Goal: Navigation & Orientation: Go to known website

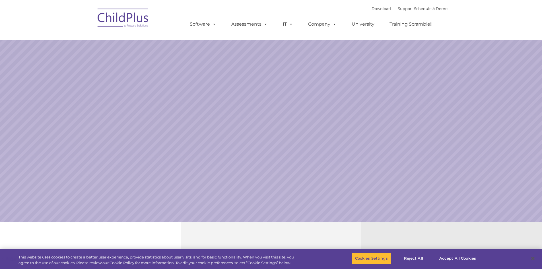
select select "MEDIUM"
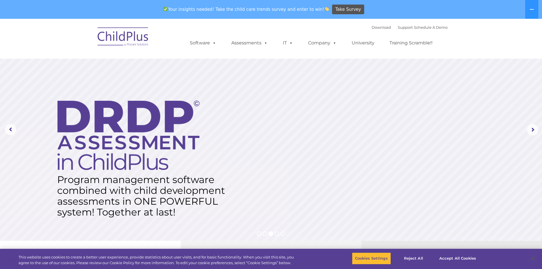
click at [120, 37] on img at bounding box center [123, 37] width 57 height 28
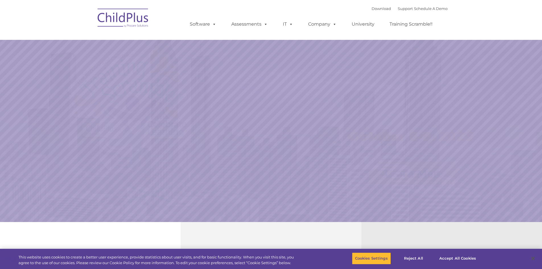
select select "MEDIUM"
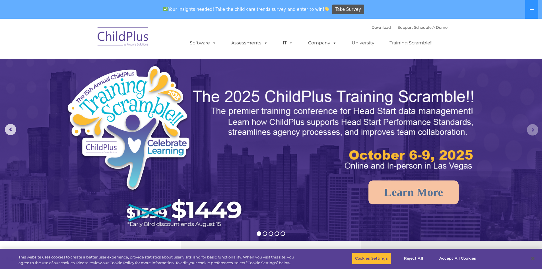
click at [535, 129] on rs-arrow at bounding box center [532, 129] width 11 height 11
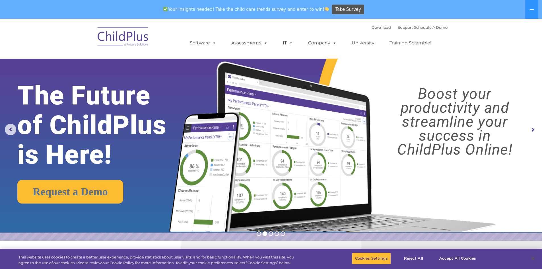
click at [535, 129] on rs-arrow at bounding box center [532, 129] width 11 height 11
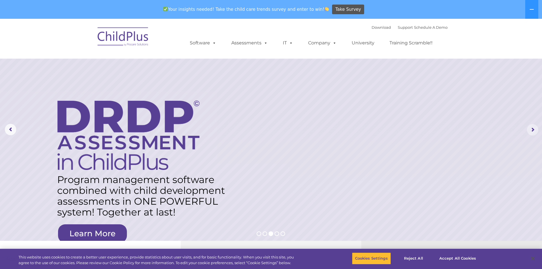
click at [535, 129] on rs-arrow at bounding box center [532, 129] width 11 height 11
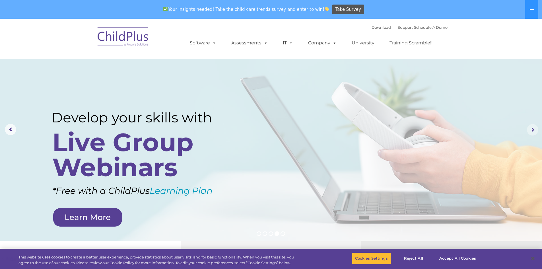
click at [535, 129] on rs-arrow at bounding box center [532, 129] width 11 height 11
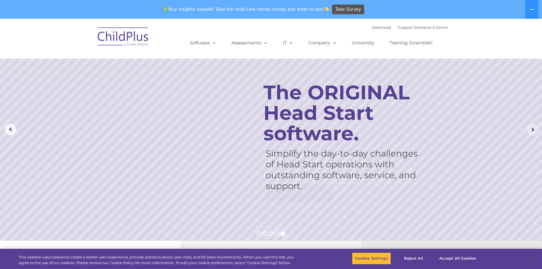
click at [535, 129] on rs-arrow at bounding box center [532, 129] width 11 height 11
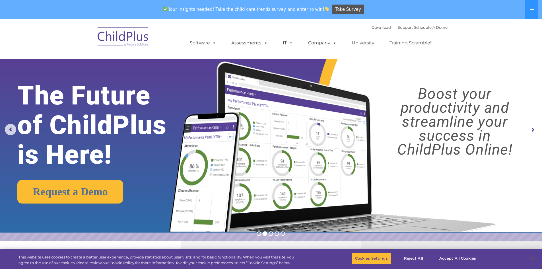
click at [130, 35] on img at bounding box center [123, 37] width 57 height 28
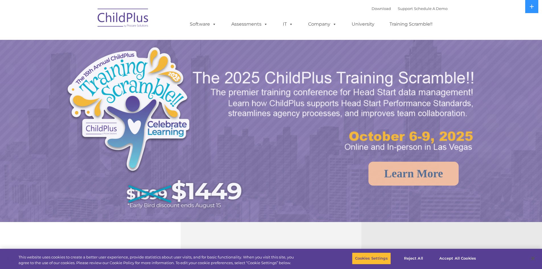
select select "MEDIUM"
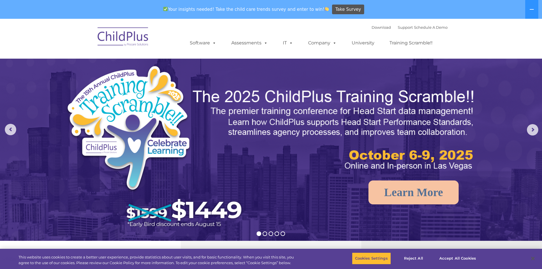
click at [137, 44] on img at bounding box center [123, 37] width 57 height 28
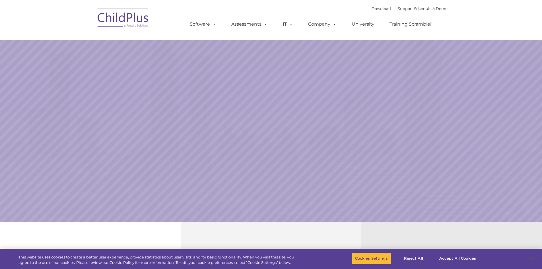
select select "MEDIUM"
